Goal: Information Seeking & Learning: Learn about a topic

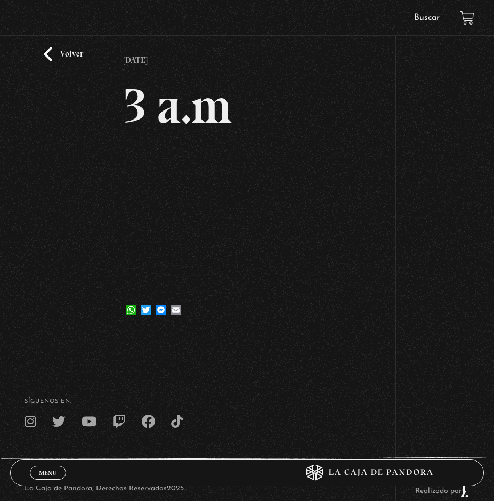
scroll to position [106, 0]
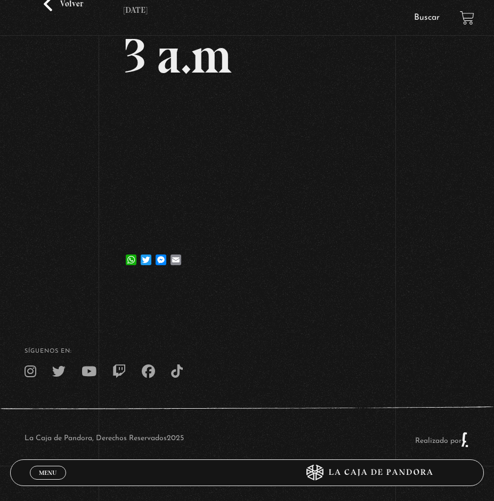
click at [423, 16] on link "Buscar" at bounding box center [427, 17] width 26 height 9
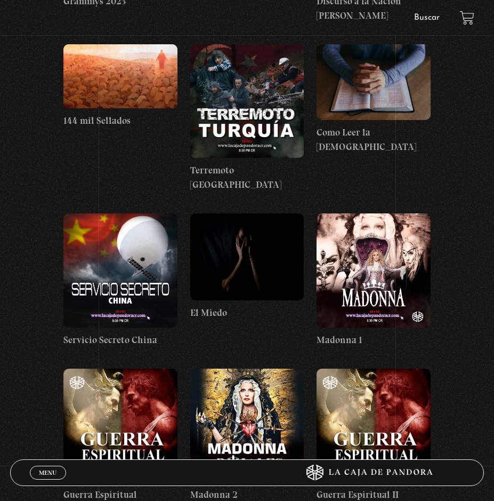
scroll to position [11199, 0]
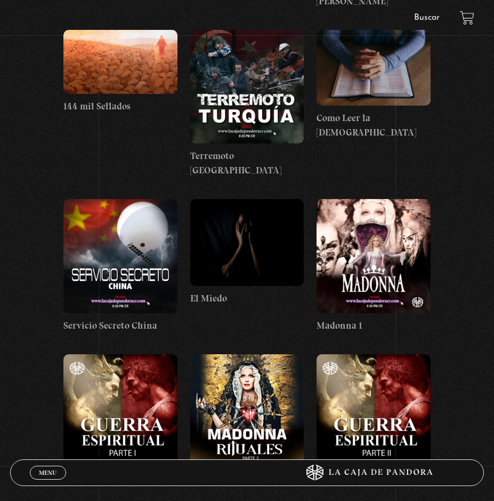
click at [377, 206] on figure at bounding box center [374, 256] width 114 height 114
